Goal: Information Seeking & Learning: Check status

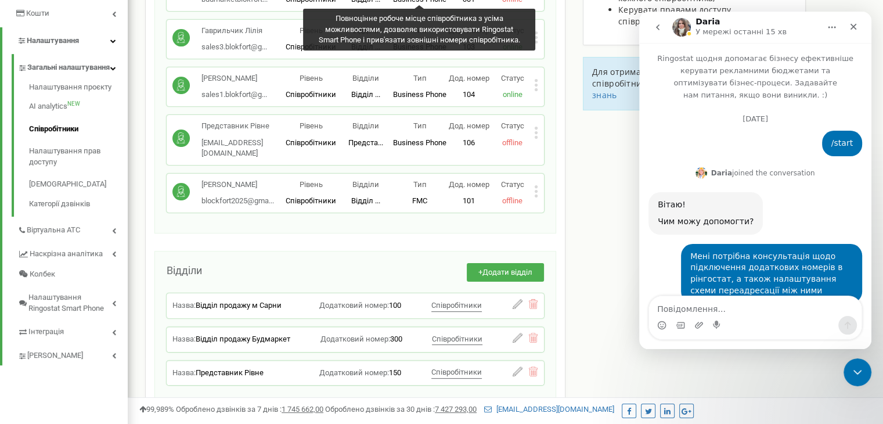
scroll to position [5350, 0]
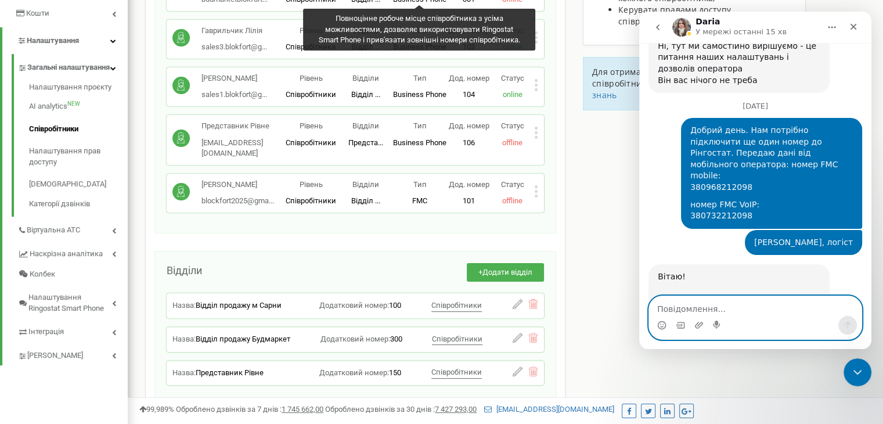
click at [774, 309] on textarea "Повідомлення..." at bounding box center [755, 306] width 212 height 20
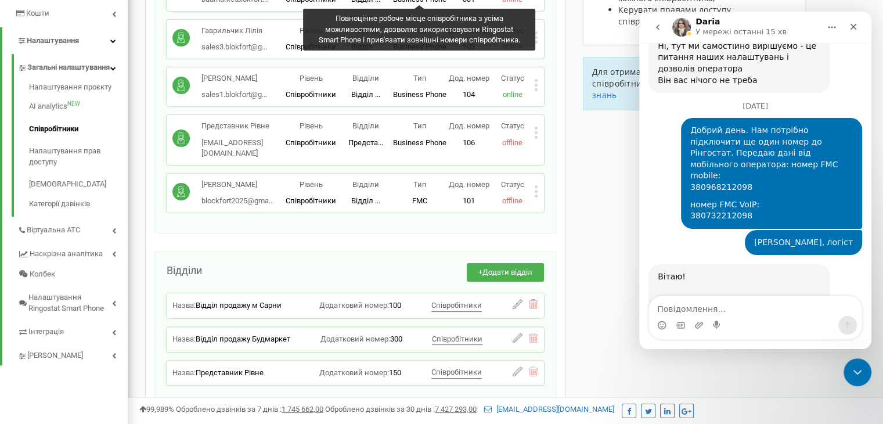
click at [615, 283] on div "Співробітники проєкту shop.blokfort.com.ua Співробітники + Додати співробітника…" at bounding box center [505, 165] width 738 height 667
click at [856, 21] on div "Закрити" at bounding box center [853, 26] width 21 height 21
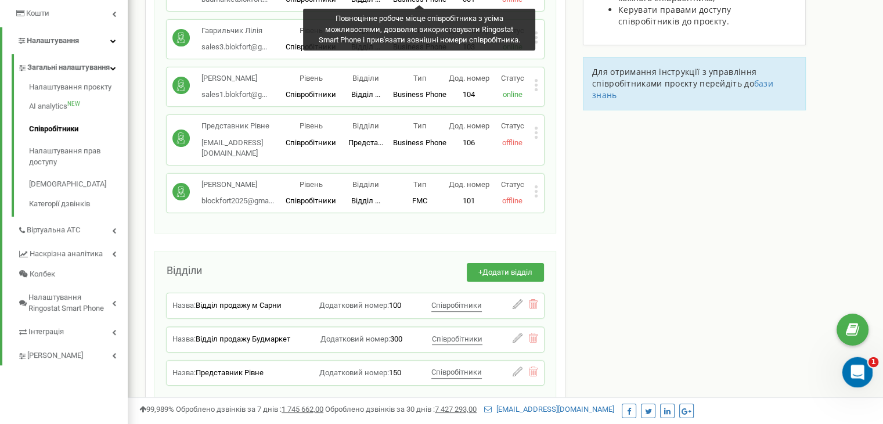
click at [862, 369] on icon "Відкрити програму для спілкування Intercom" at bounding box center [855, 370] width 19 height 19
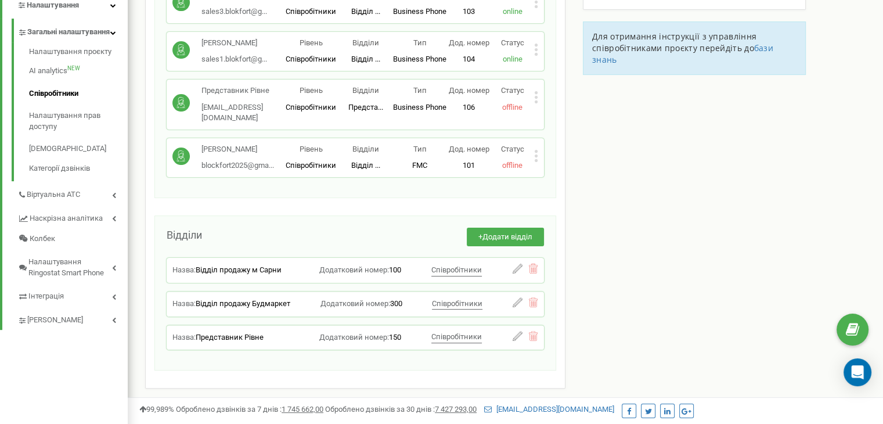
scroll to position [306, 0]
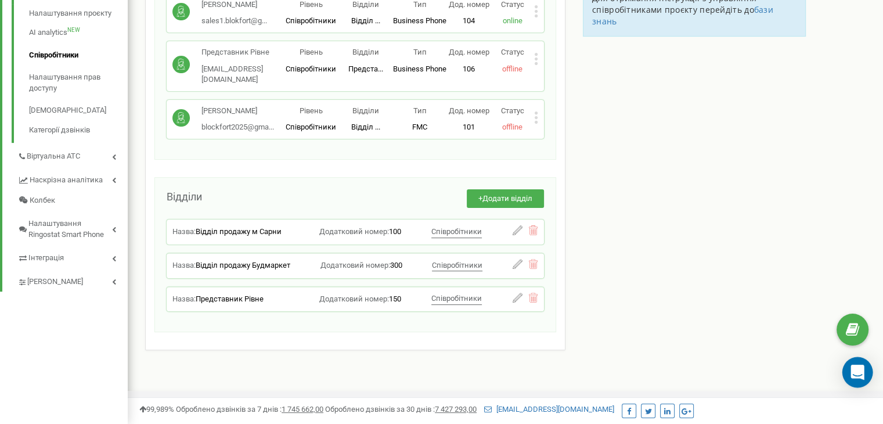
click at [855, 372] on icon "Open Intercom Messenger" at bounding box center [856, 371] width 13 height 15
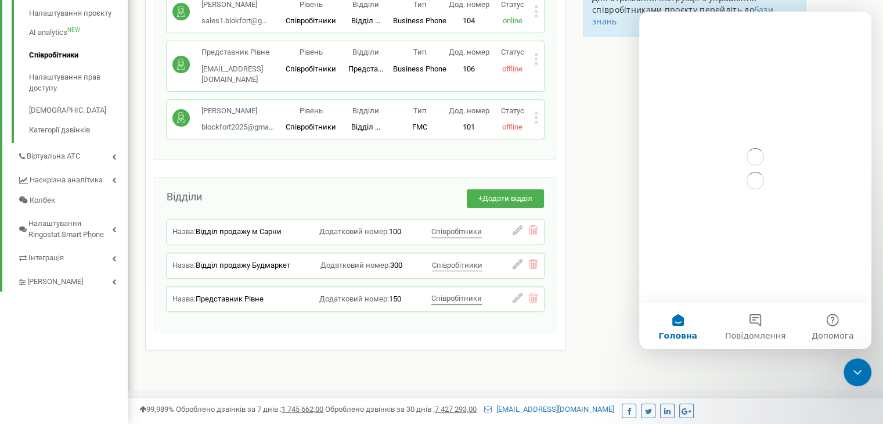
scroll to position [0, 0]
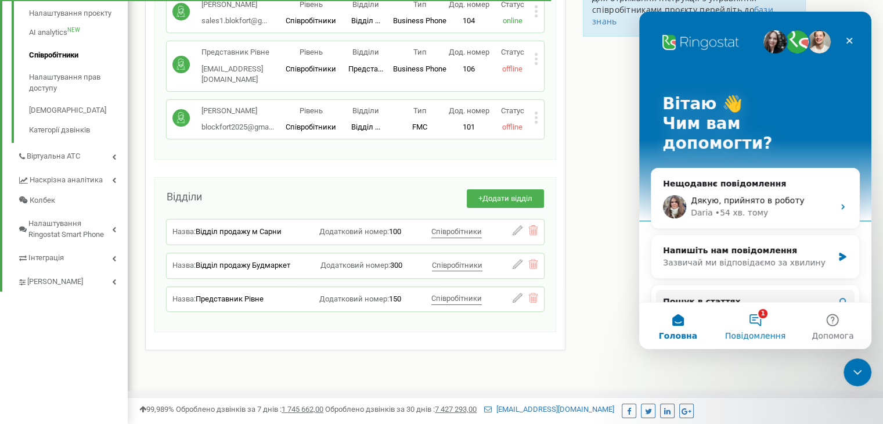
click at [752, 342] on button "1 Повідомлення" at bounding box center [754, 325] width 77 height 46
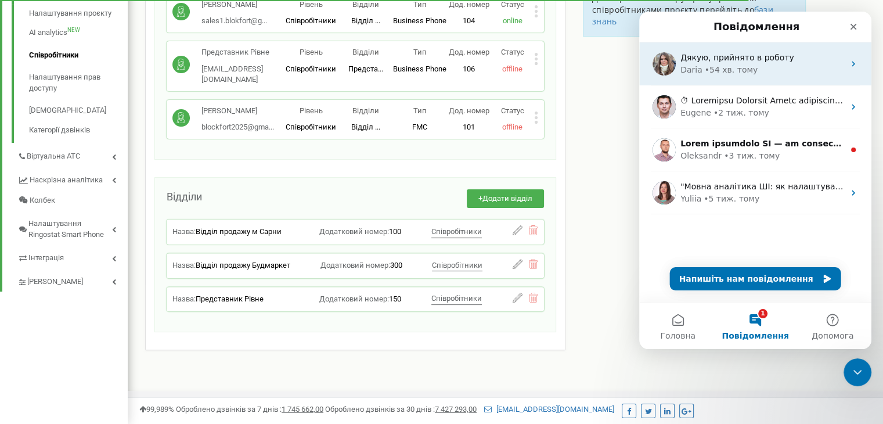
click at [788, 81] on div "Дякую, прийнято в роботу Daria • 54 хв. тому" at bounding box center [755, 63] width 232 height 43
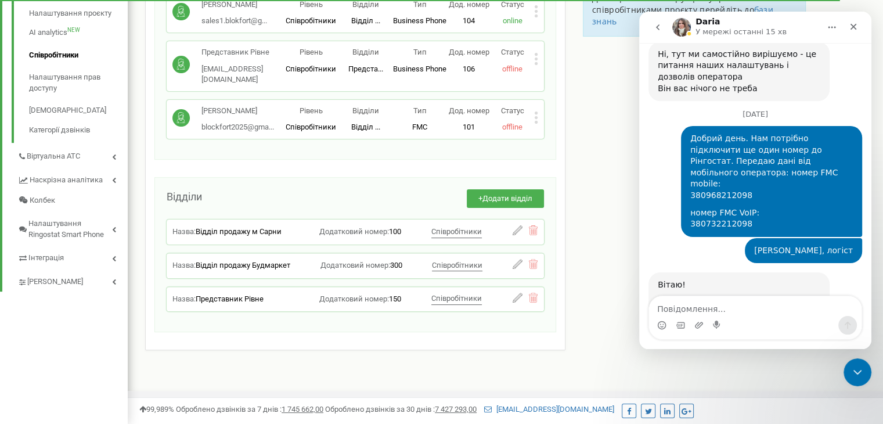
scroll to position [5350, 0]
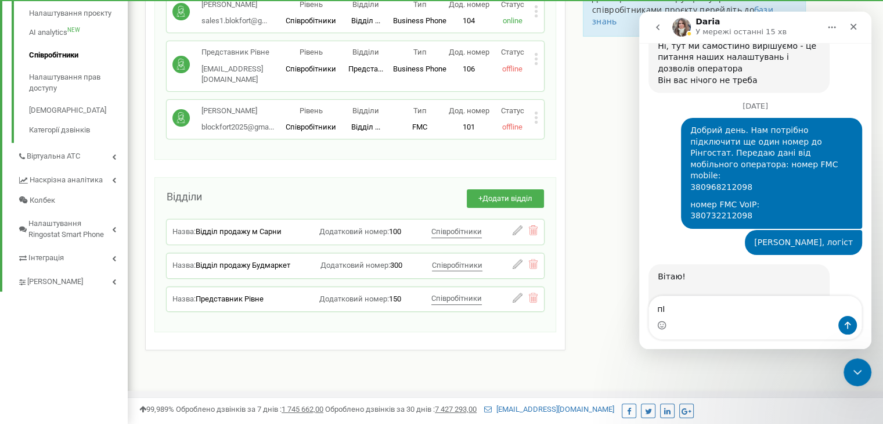
type textarea "п"
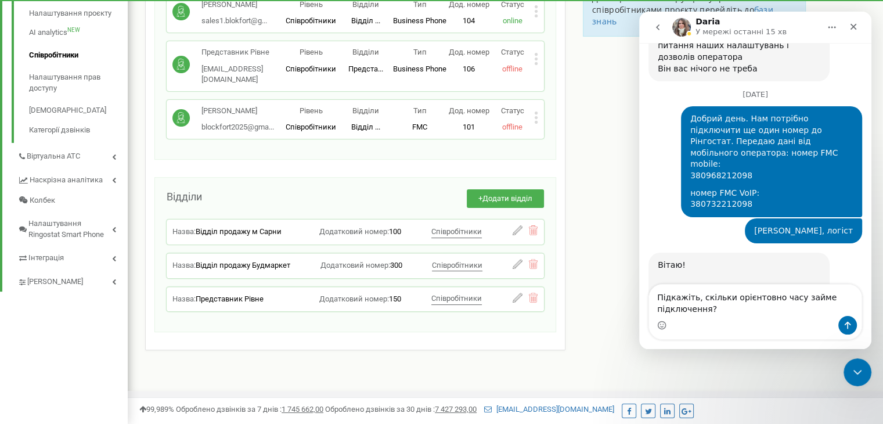
click at [698, 299] on textarea "Підкажіть, скільки орієнтовно часу займе підключення?" at bounding box center [755, 299] width 212 height 31
type textarea "Підкажіть, будь ласка, скільки орієнтовно часу займе підключення?"
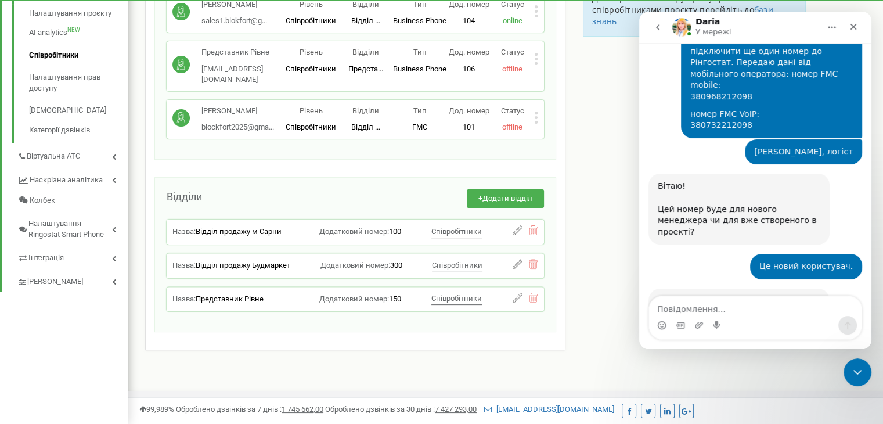
scroll to position [5465, 0]
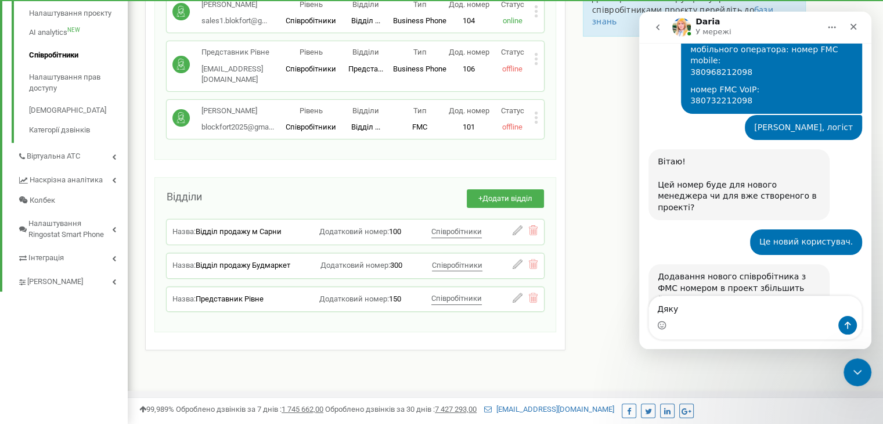
type textarea "Дякую"
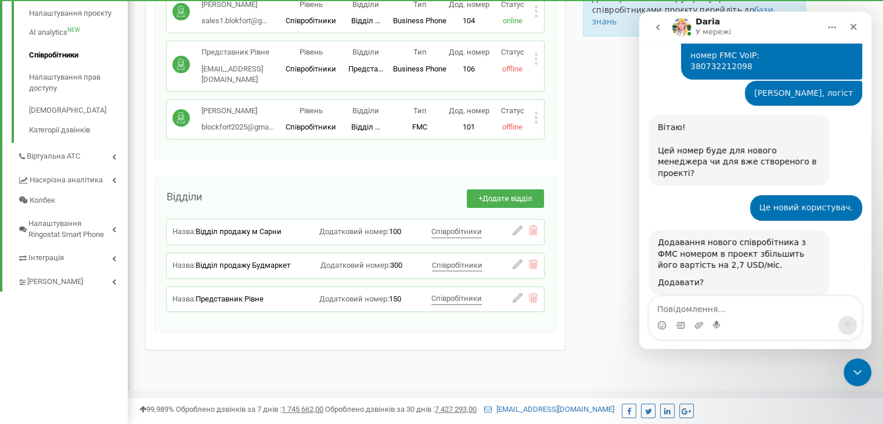
scroll to position [5499, 0]
click at [346, 179] on div "Відділи + Додати відділ Назва: Відділ продажу м Сарни Додатковий номер: 100 Спі…" at bounding box center [355, 254] width 402 height 155
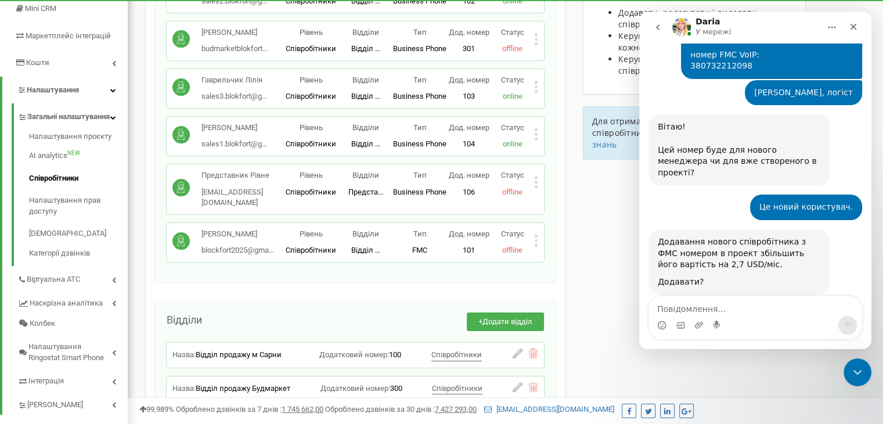
scroll to position [190, 0]
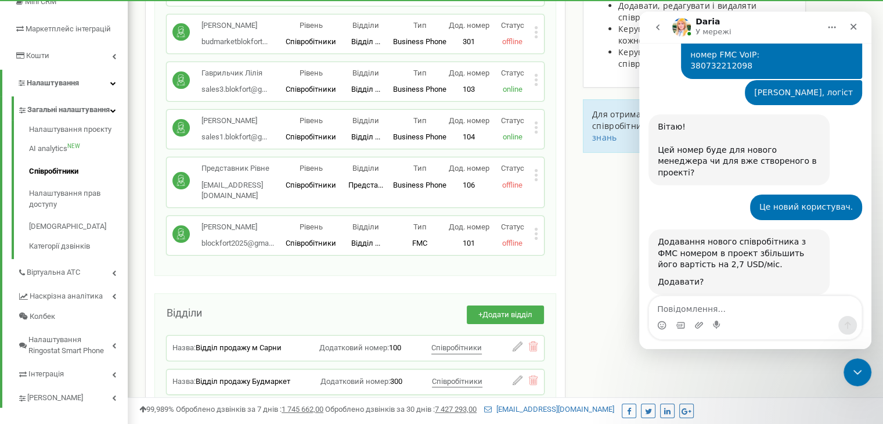
click at [587, 249] on div "Співробітники проєкту shop.blokfort.com.ua Співробітники + Додати співробітника…" at bounding box center [505, 208] width 738 height 667
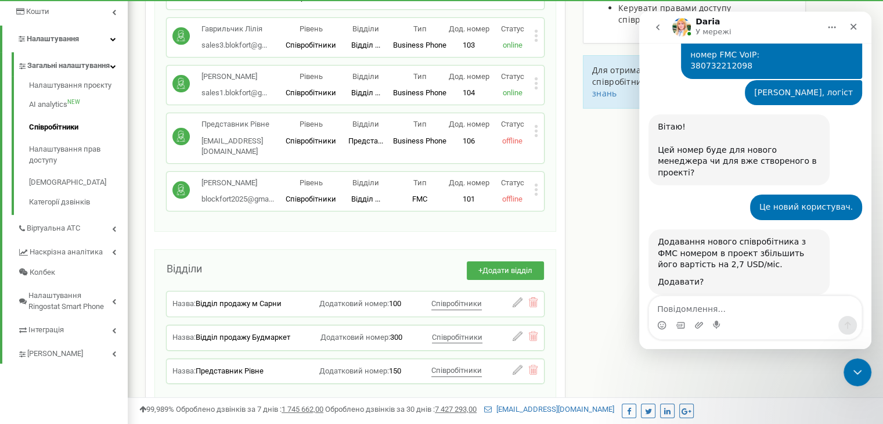
scroll to position [306, 0]
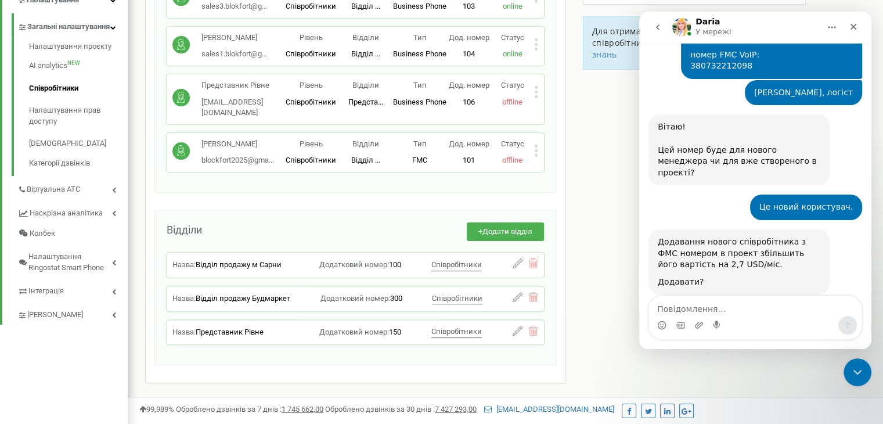
scroll to position [5499, 0]
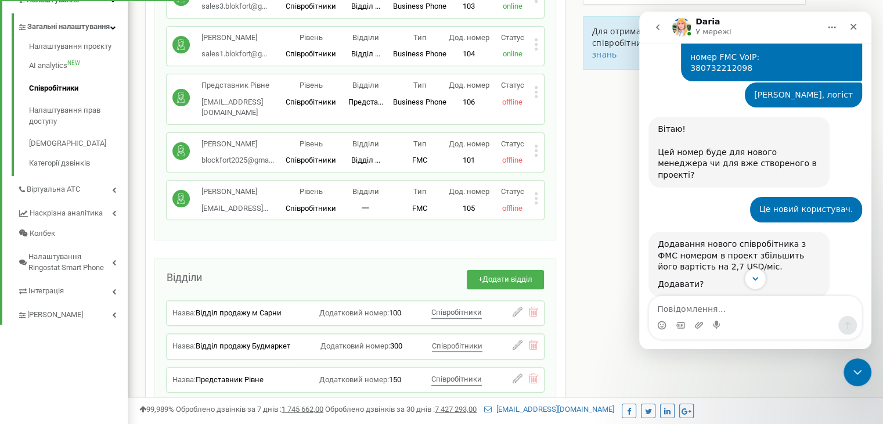
scroll to position [5499, 0]
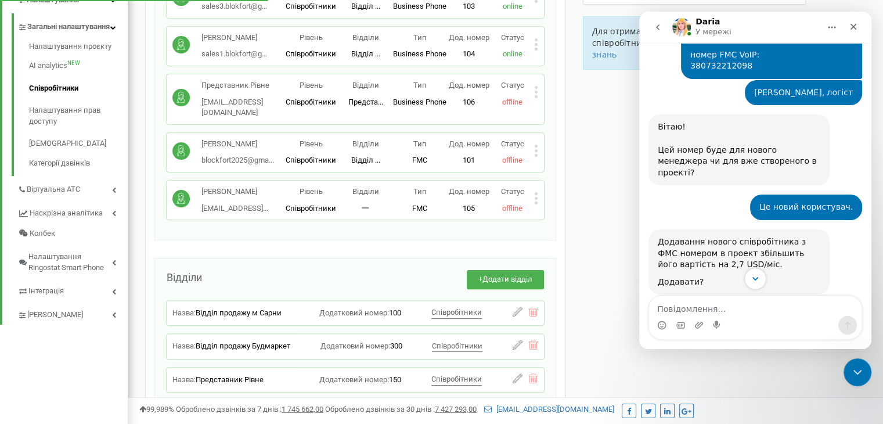
click at [754, 274] on div "Ringostat щодня допомагає бізнесу ефективніше керувати рекламними бюджетами та …" at bounding box center [755, 175] width 232 height 264
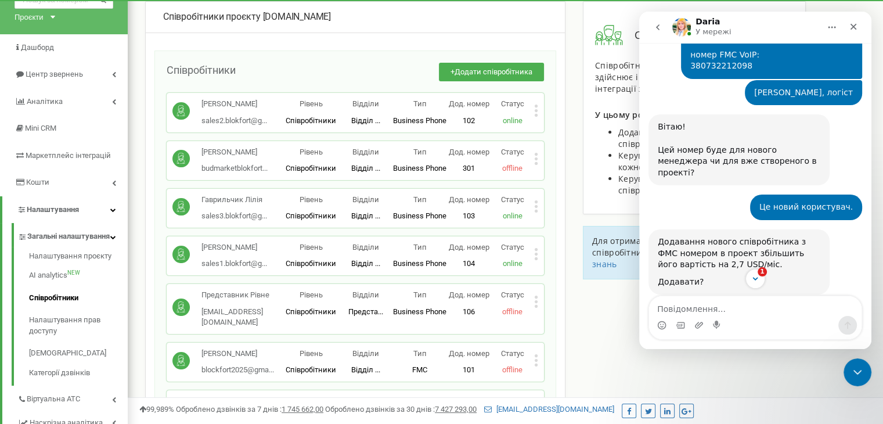
scroll to position [5582, 0]
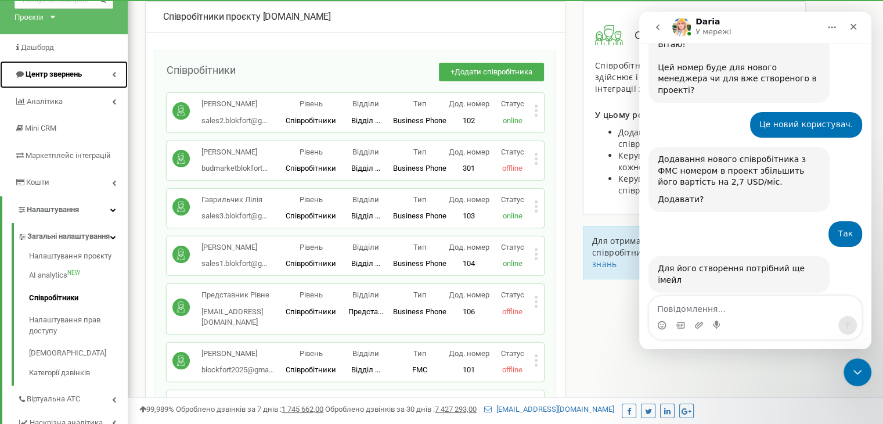
click at [56, 74] on span "Центр звернень" at bounding box center [54, 74] width 56 height 9
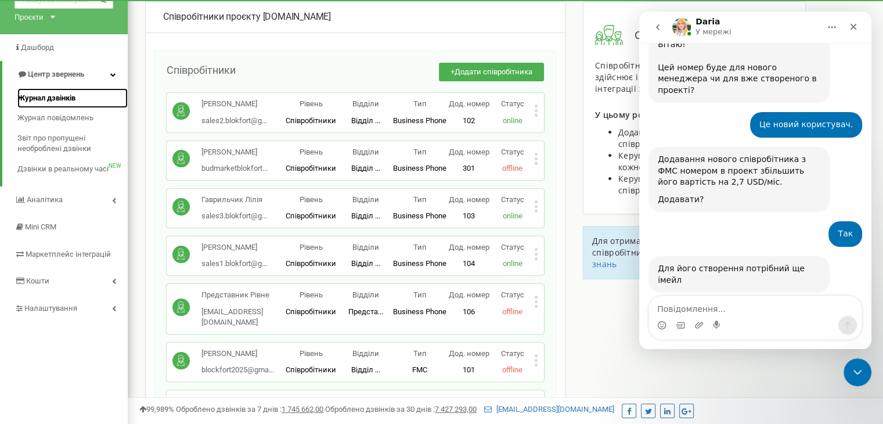
click at [64, 97] on span "Журнал дзвінків" at bounding box center [46, 98] width 58 height 11
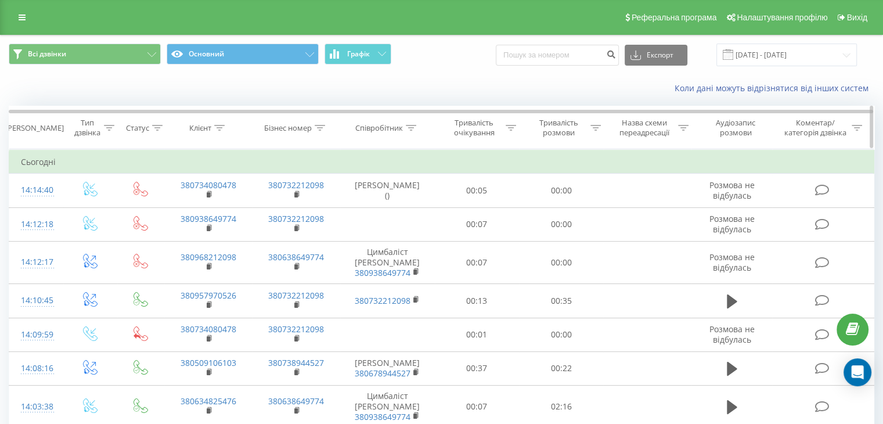
click at [388, 126] on div "Співробітник" at bounding box center [379, 128] width 48 height 10
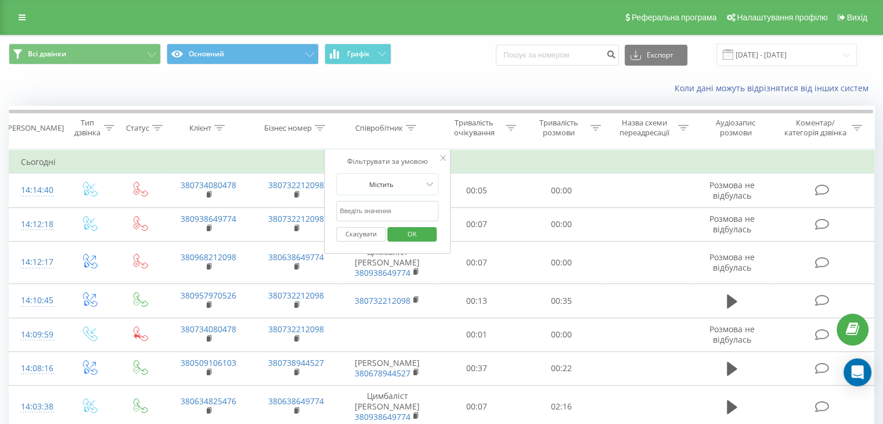
click at [420, 211] on input "text" at bounding box center [387, 211] width 102 height 20
click button "OK" at bounding box center [411, 234] width 49 height 15
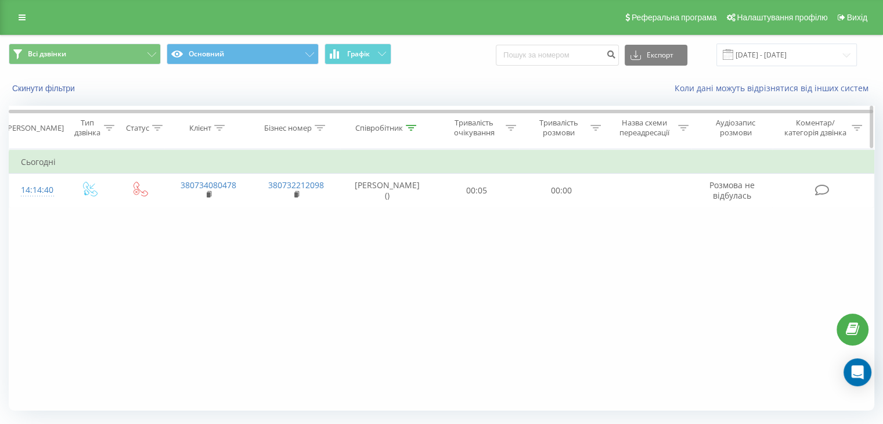
click at [406, 128] on icon at bounding box center [411, 128] width 10 height 6
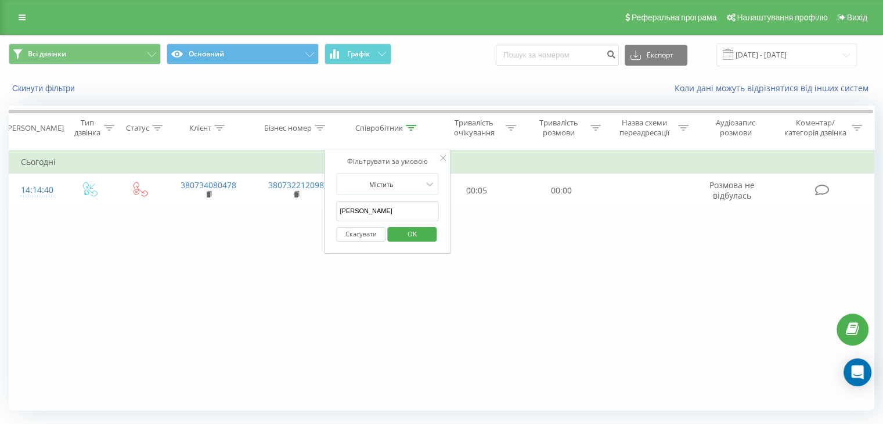
drag, startPoint x: 419, startPoint y: 211, endPoint x: 290, endPoint y: 214, distance: 129.5
click at [290, 214] on div "Фільтрувати за умовою Дорівнює Введіть значення Скасувати OK Фільтрувати за умо…" at bounding box center [441, 279] width 865 height 261
type input "Д"
type input "[PERSON_NAME]"
click button "OK" at bounding box center [411, 234] width 49 height 15
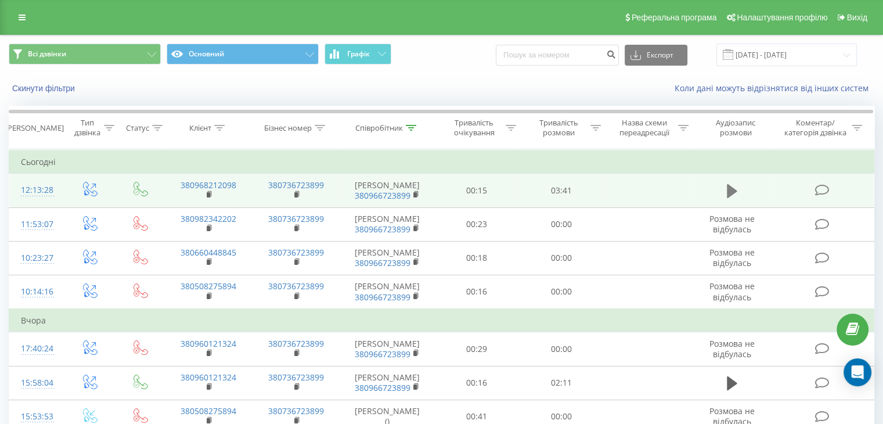
click at [727, 188] on icon at bounding box center [732, 191] width 10 height 14
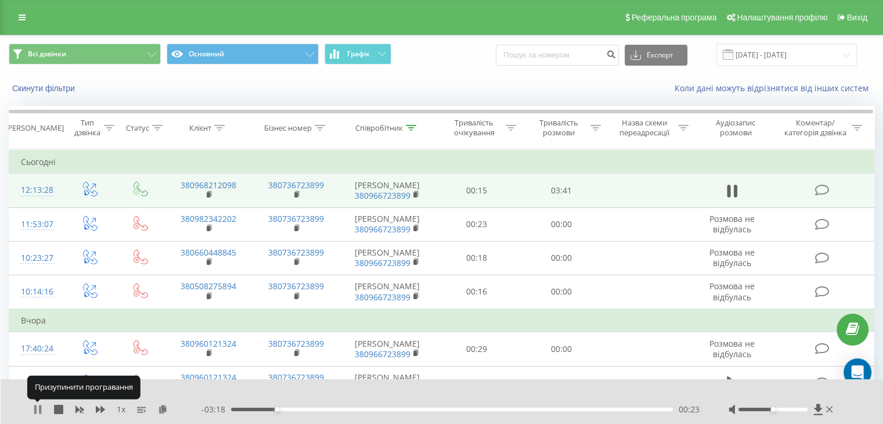
click at [35, 411] on icon at bounding box center [35, 409] width 2 height 9
click at [35, 411] on icon at bounding box center [37, 409] width 7 height 9
click at [782, 411] on div at bounding box center [781, 409] width 107 height 12
click at [35, 407] on icon at bounding box center [35, 409] width 2 height 9
